Goal: Task Accomplishment & Management: Manage account settings

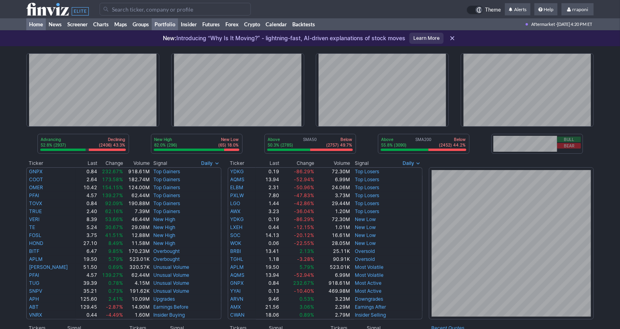
click at [169, 26] on link "Portfolio" at bounding box center [165, 24] width 26 height 12
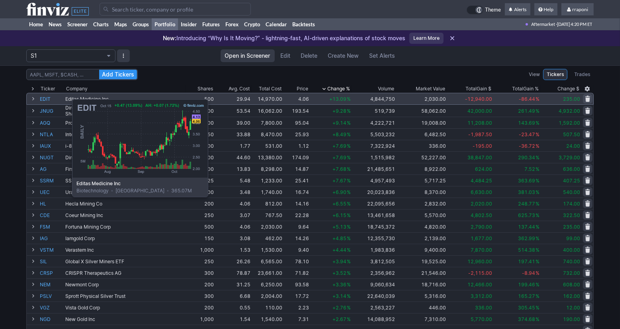
click at [52, 95] on link "EDIT" at bounding box center [52, 98] width 24 height 11
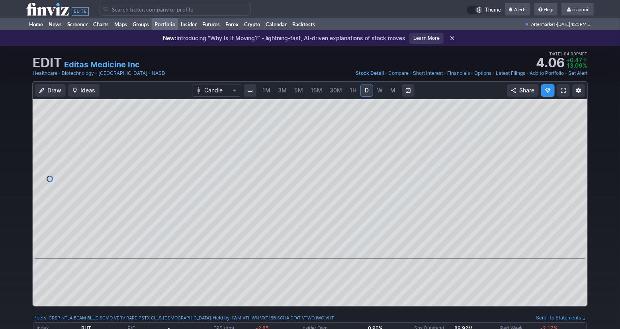
click at [168, 23] on link "Portfolio" at bounding box center [165, 24] width 26 height 12
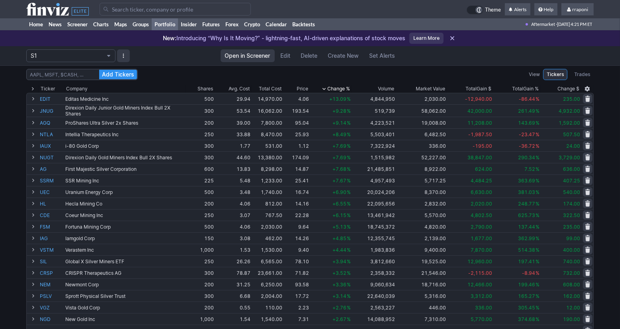
click at [614, 108] on div "Add Tickers View Tickers Trades Ticker Company Shares Avg. Cost Total Cost Pric…" at bounding box center [310, 317] width 620 height 505
click at [45, 25] on link "Home" at bounding box center [36, 24] width 20 height 12
